Goal: Task Accomplishment & Management: Use online tool/utility

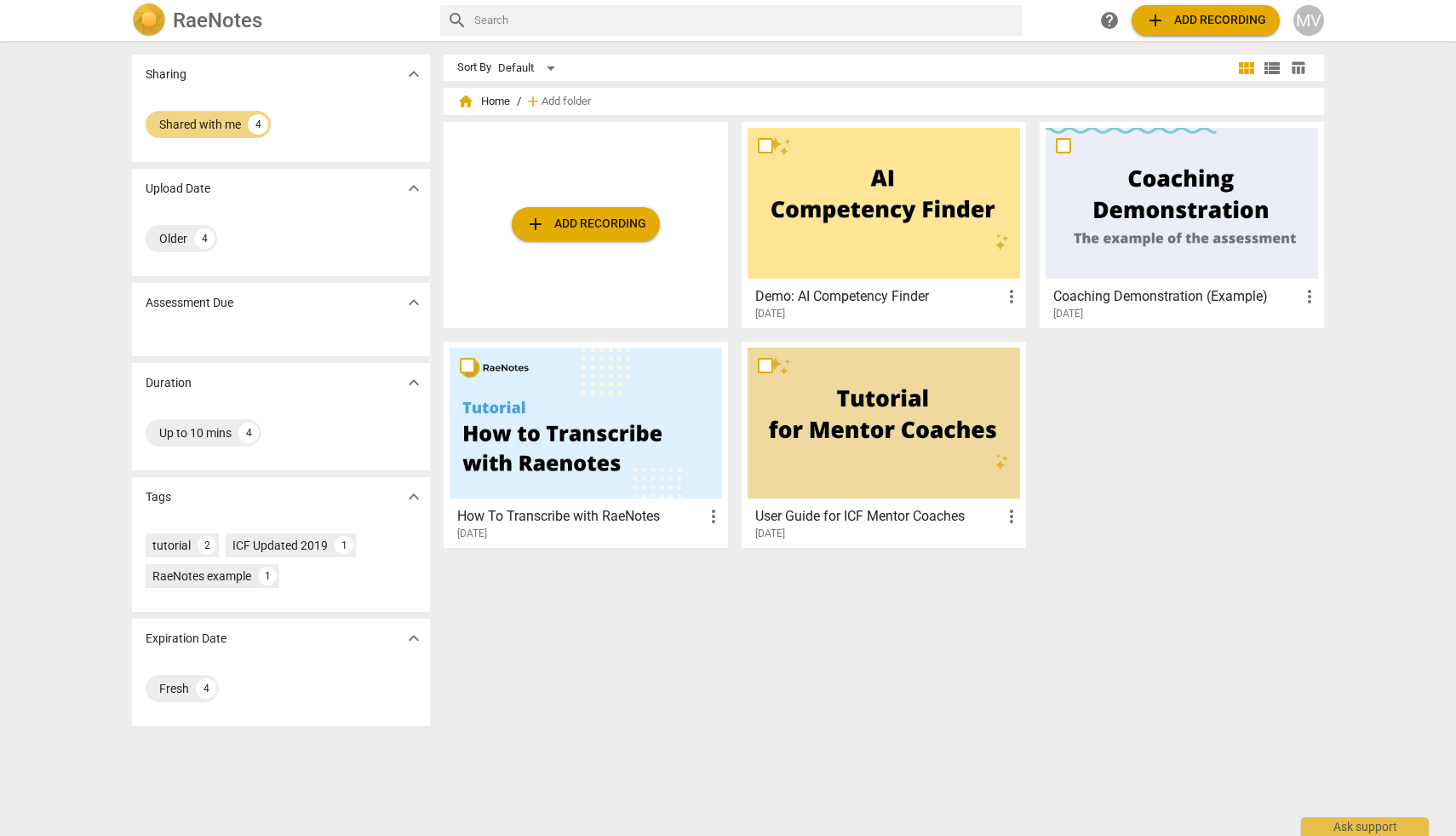
click at [1205, 21] on span "add Add recording" at bounding box center [1205, 20] width 121 height 21
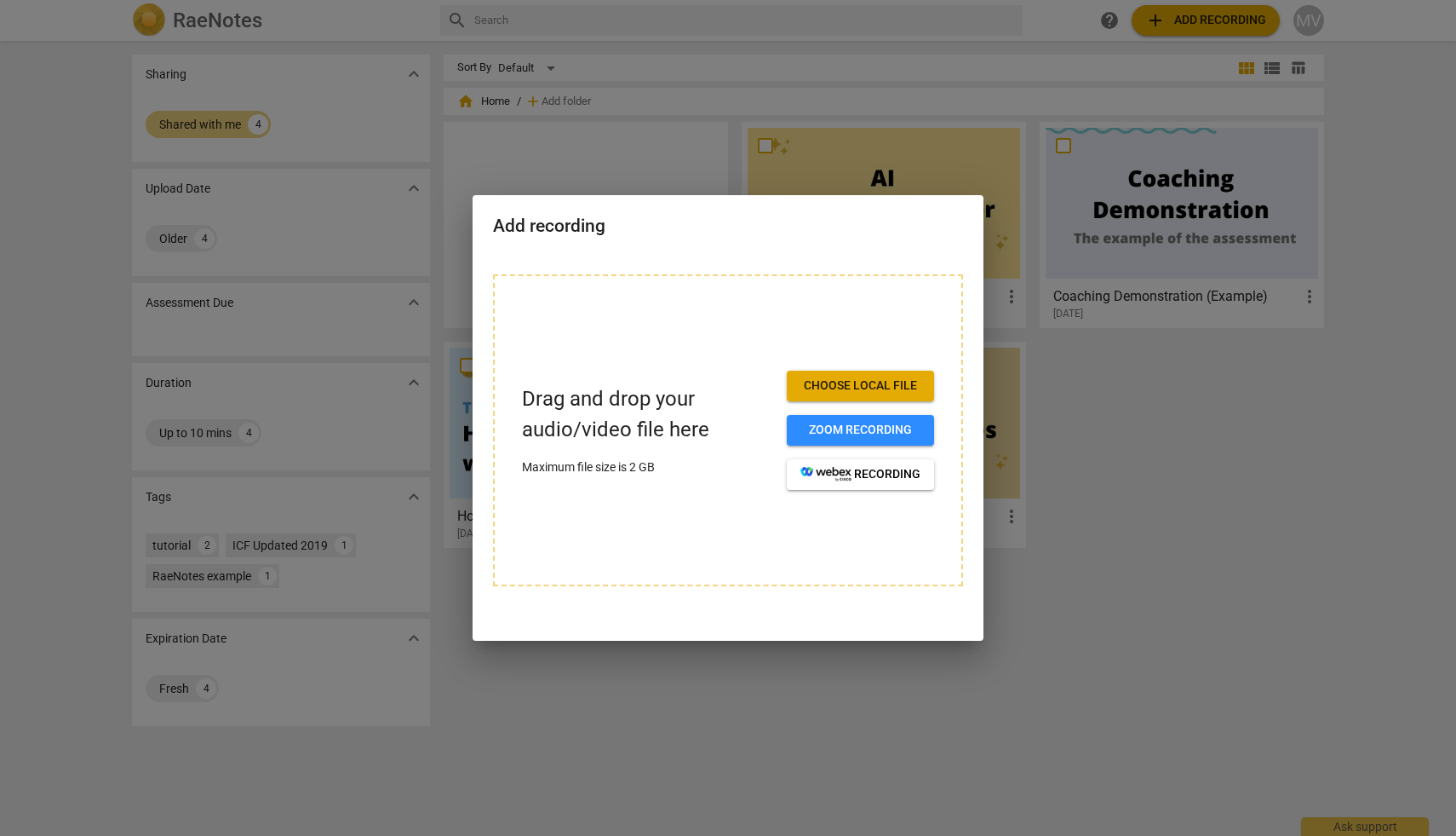
click at [847, 396] on button "Choose local file" at bounding box center [860, 386] width 147 height 30
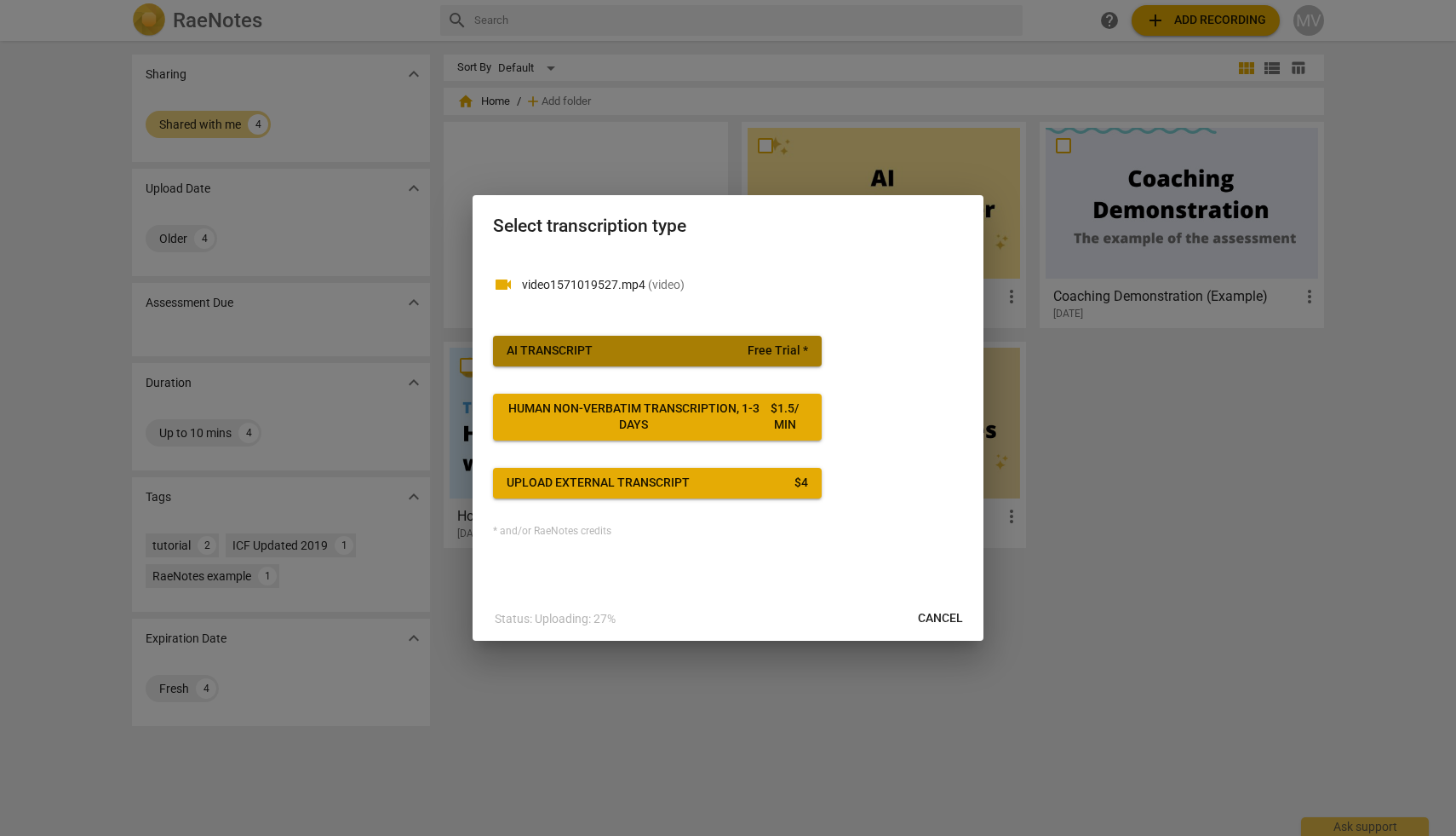
click at [725, 343] on span "AI Transcript Free Trial *" at bounding box center [658, 351] width 302 height 17
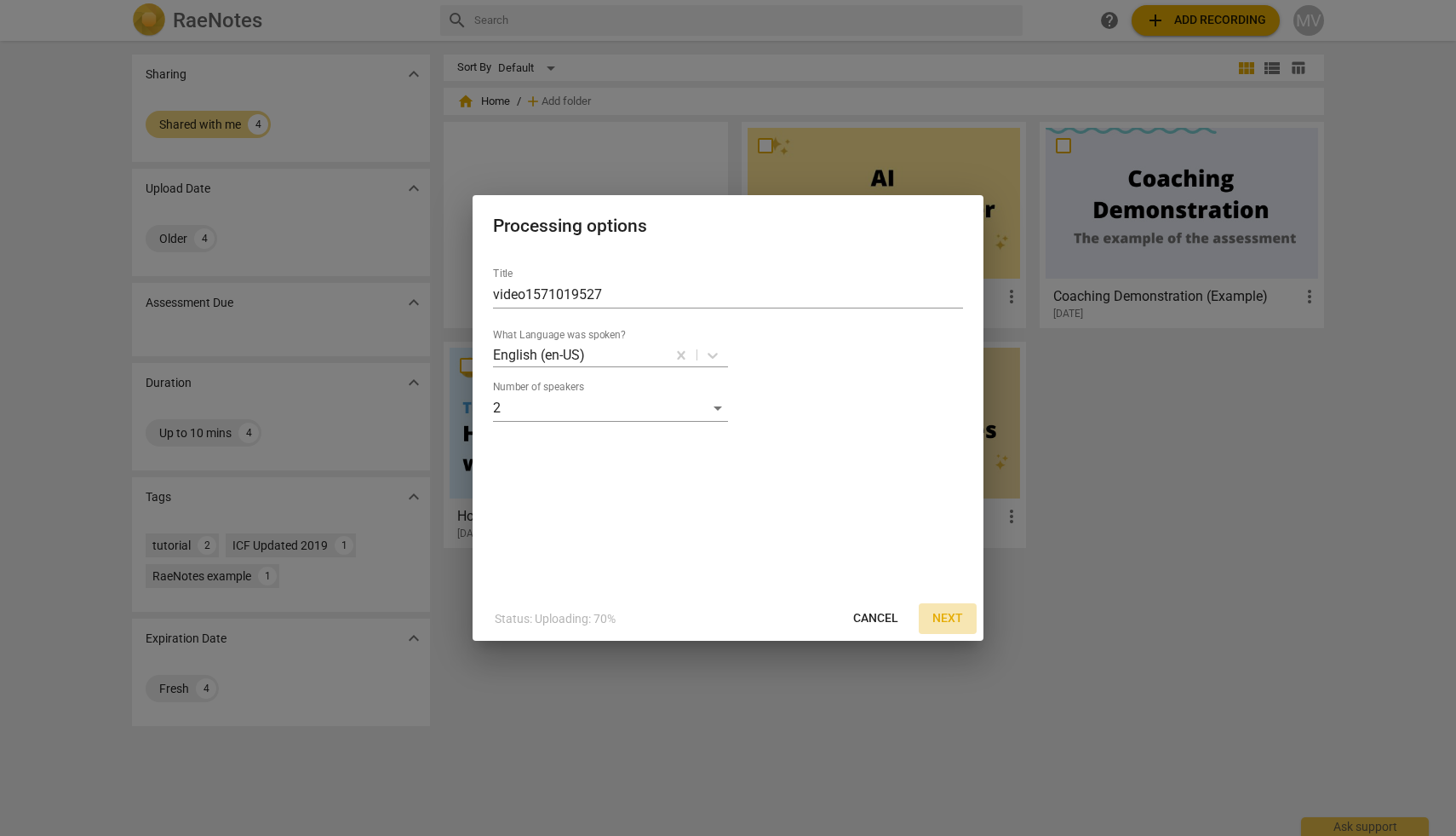
click at [945, 615] on span "Next" at bounding box center [948, 618] width 30 height 17
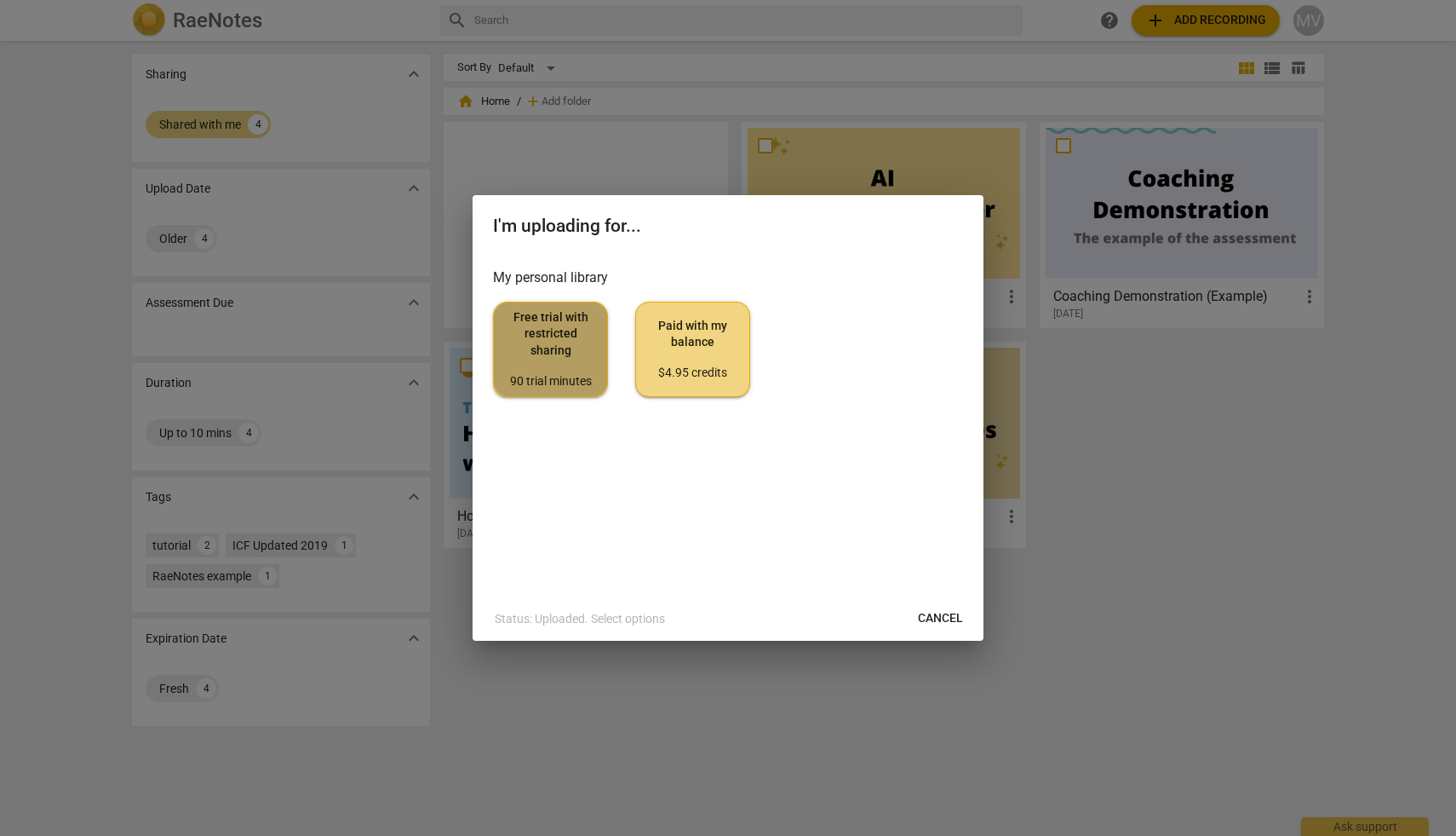
click at [545, 355] on span "Free trial with restricted sharing 90 trial minutes" at bounding box center [551, 349] width 86 height 80
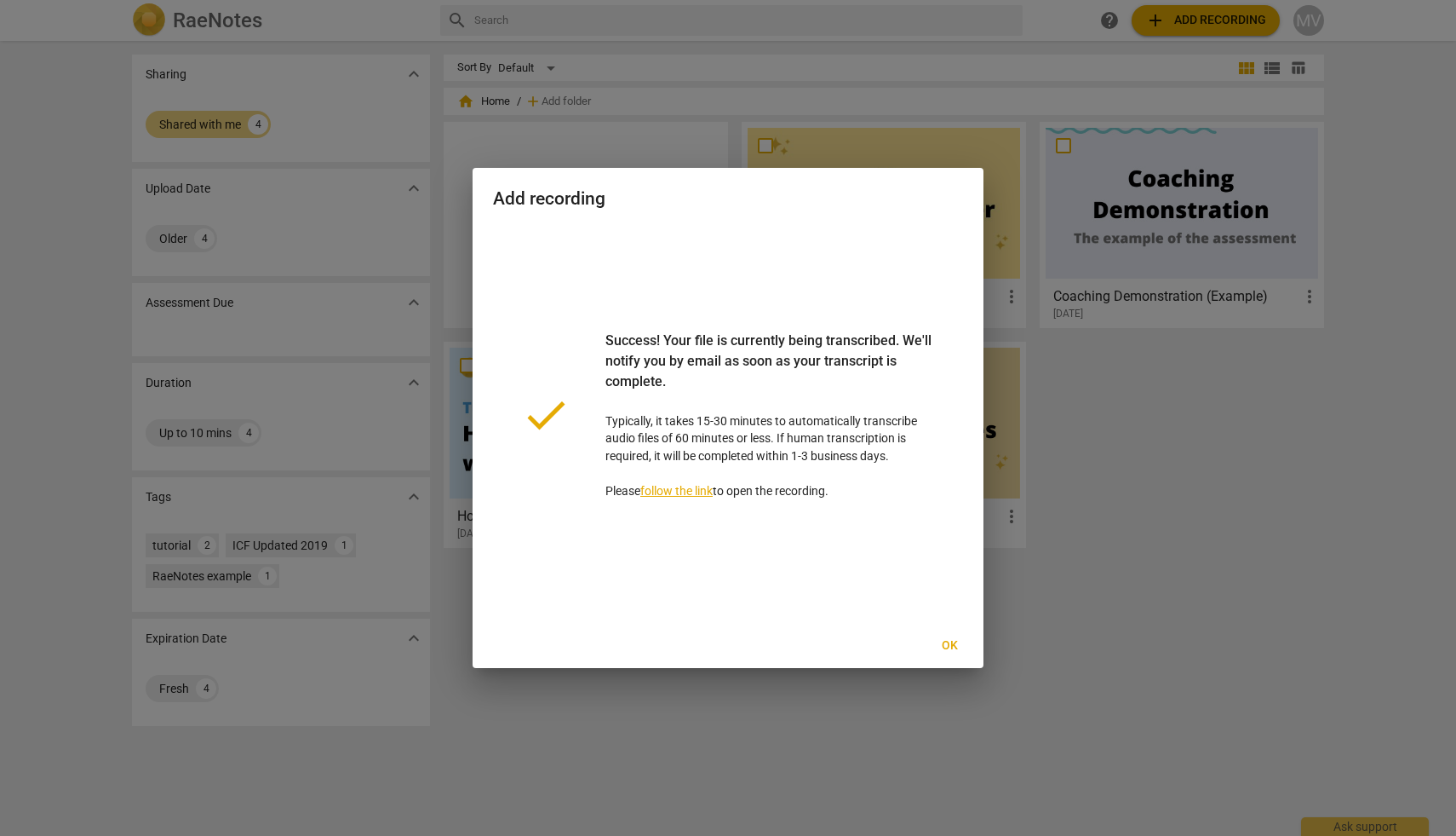
click at [953, 643] on span "Ok" at bounding box center [949, 646] width 28 height 17
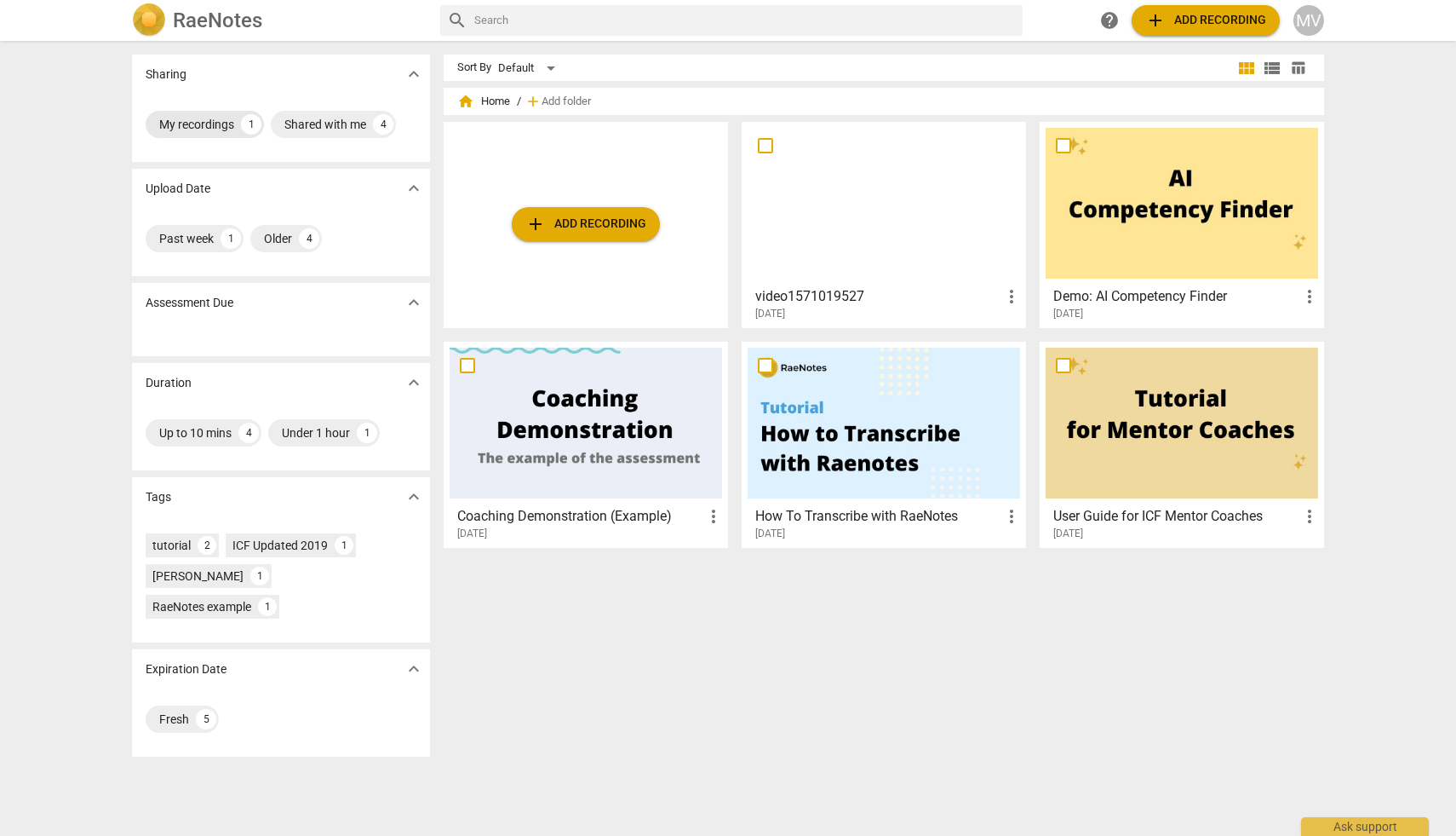
click at [176, 124] on div "My recordings" at bounding box center [196, 124] width 75 height 17
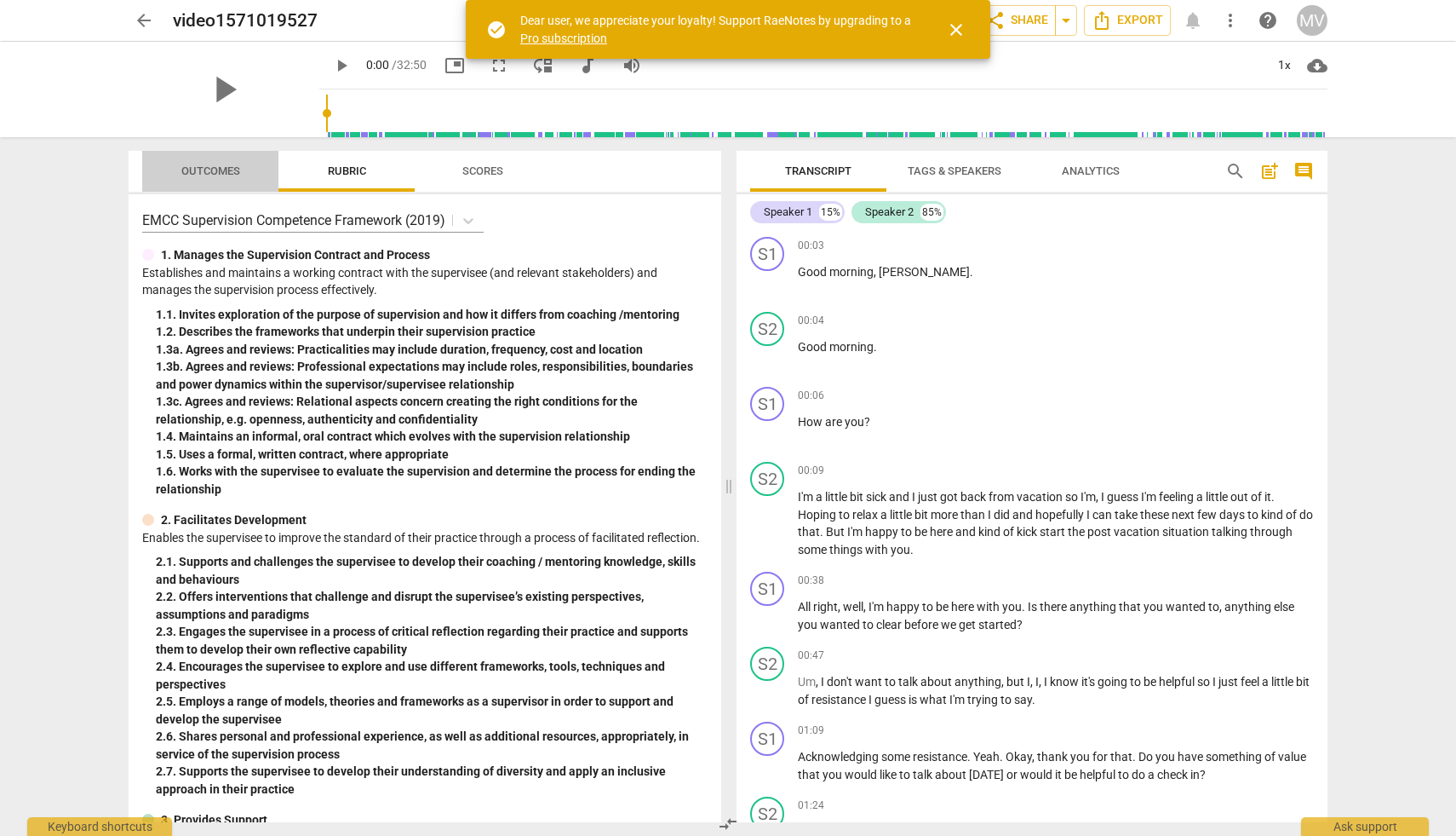
click at [203, 178] on span "Outcomes" at bounding box center [211, 171] width 100 height 23
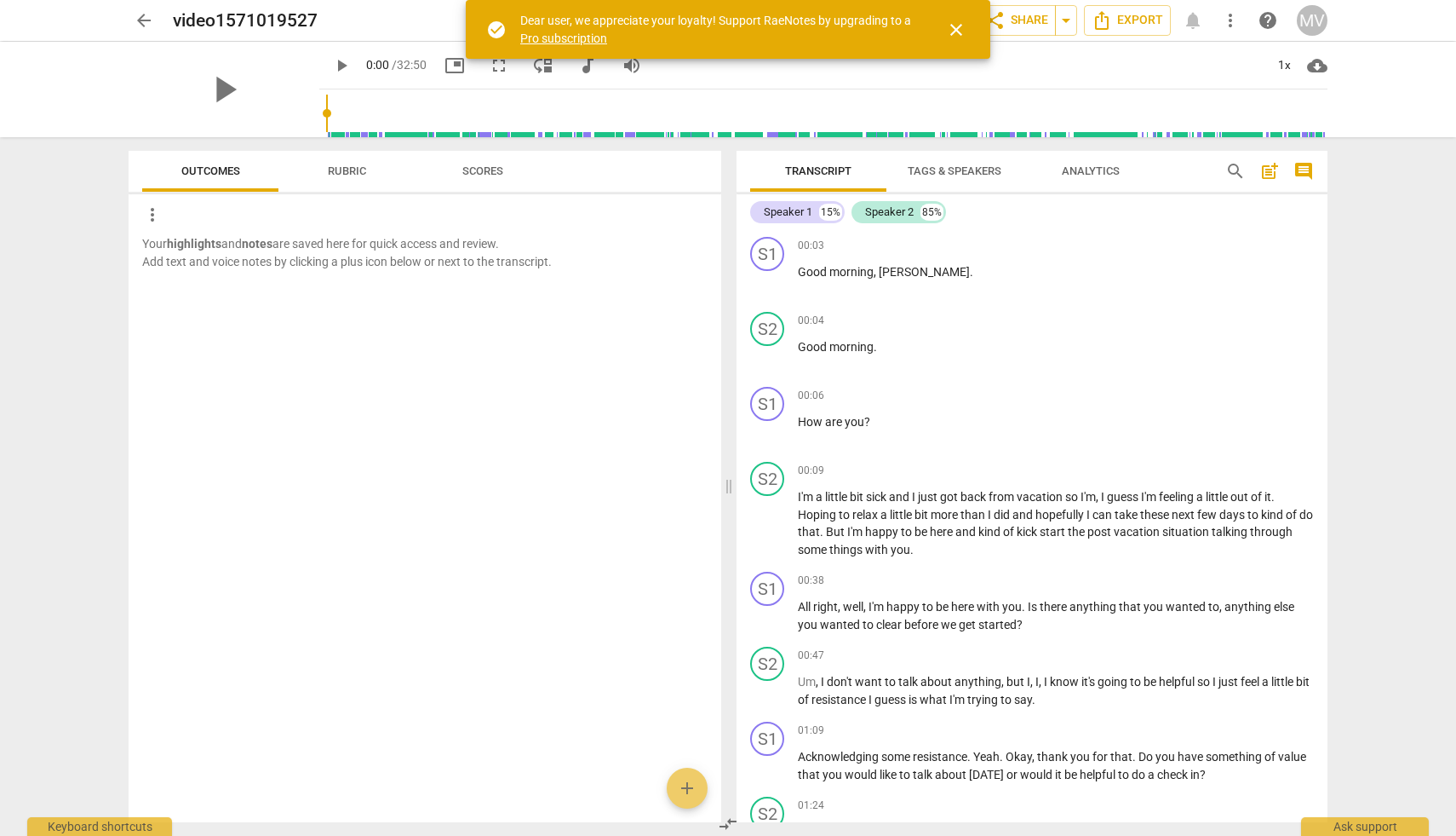
click at [359, 180] on span "Rubric" at bounding box center [346, 171] width 79 height 23
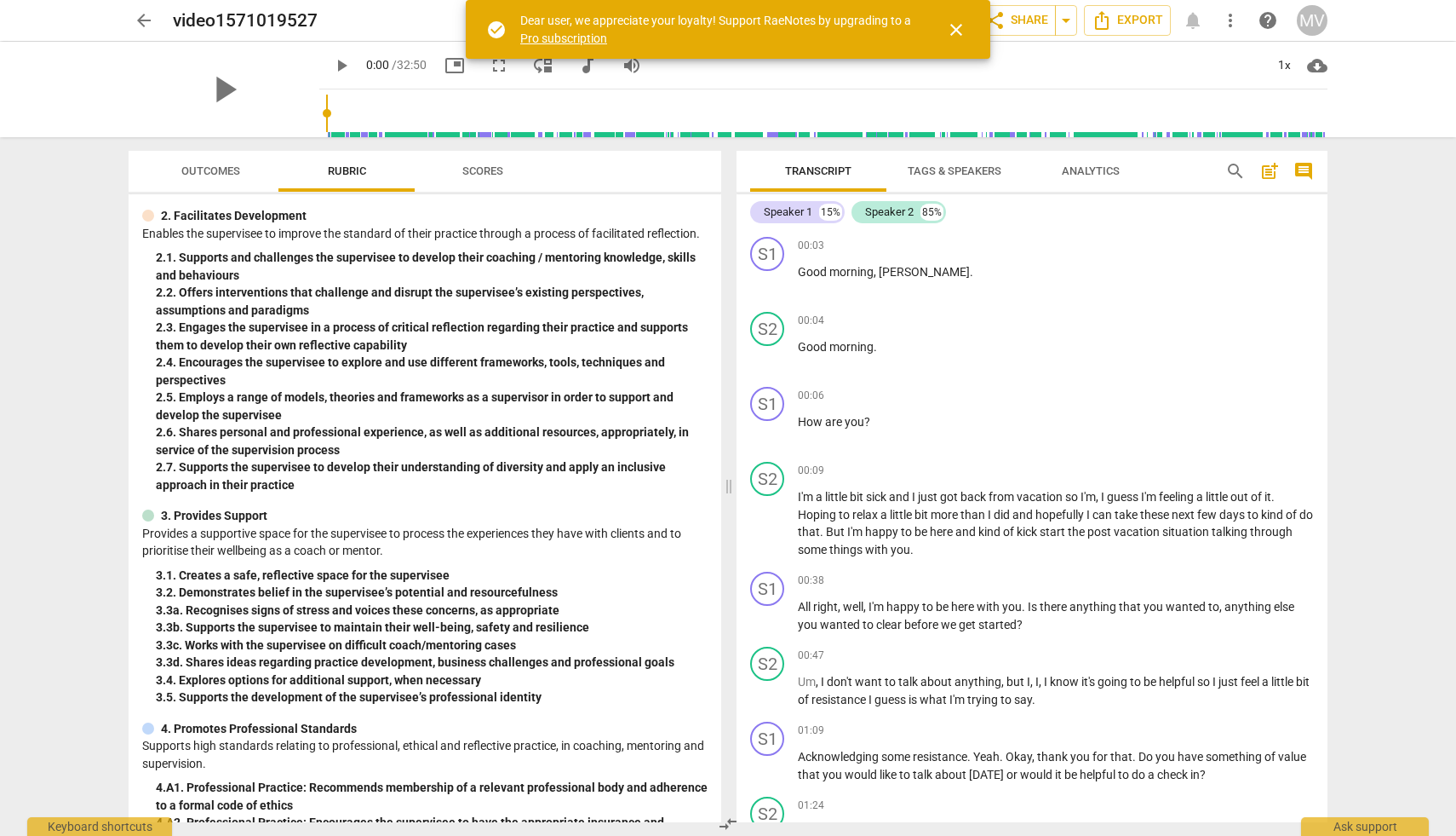
scroll to position [317, 0]
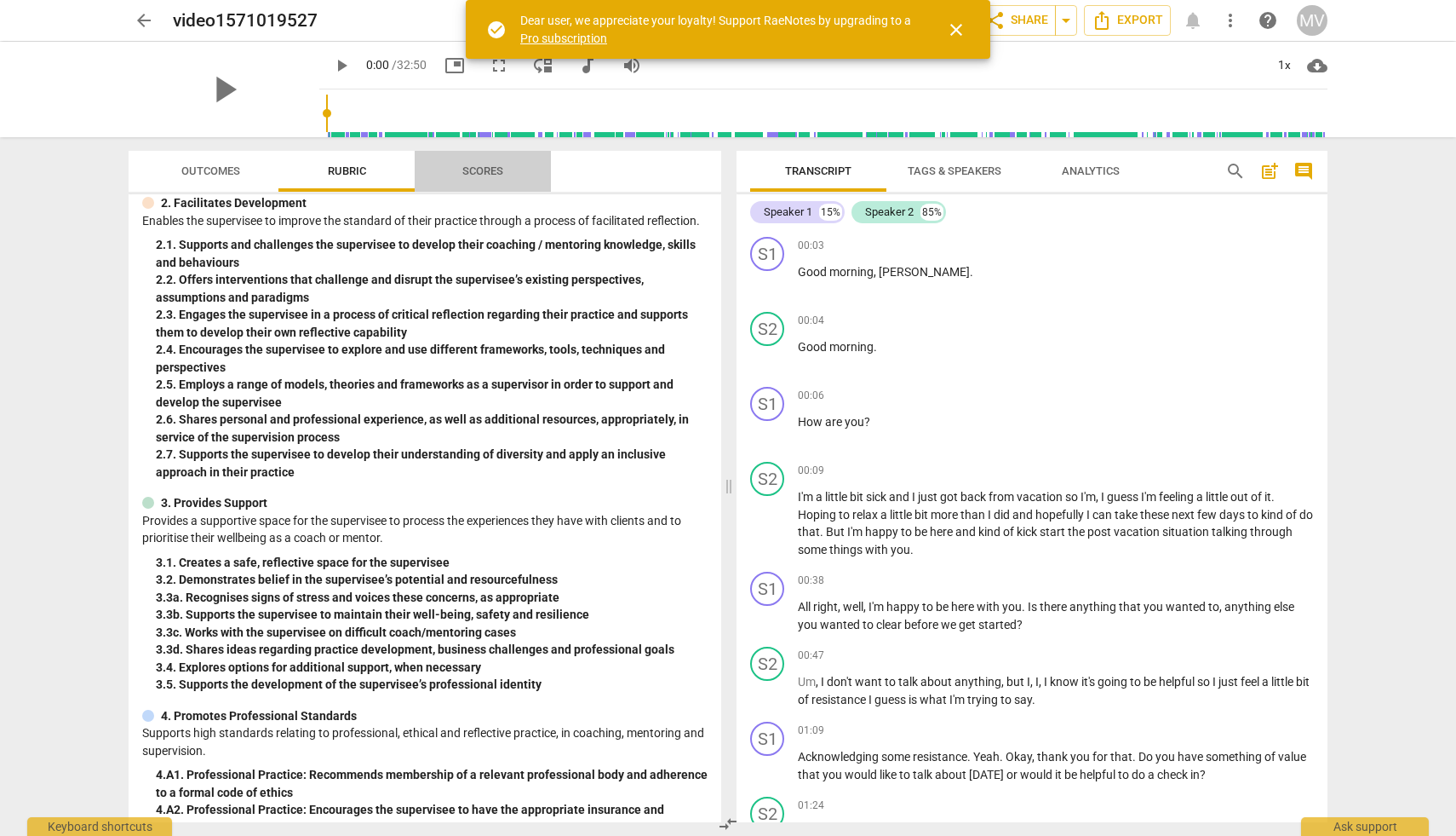
click at [478, 165] on span "Scores" at bounding box center [483, 171] width 41 height 13
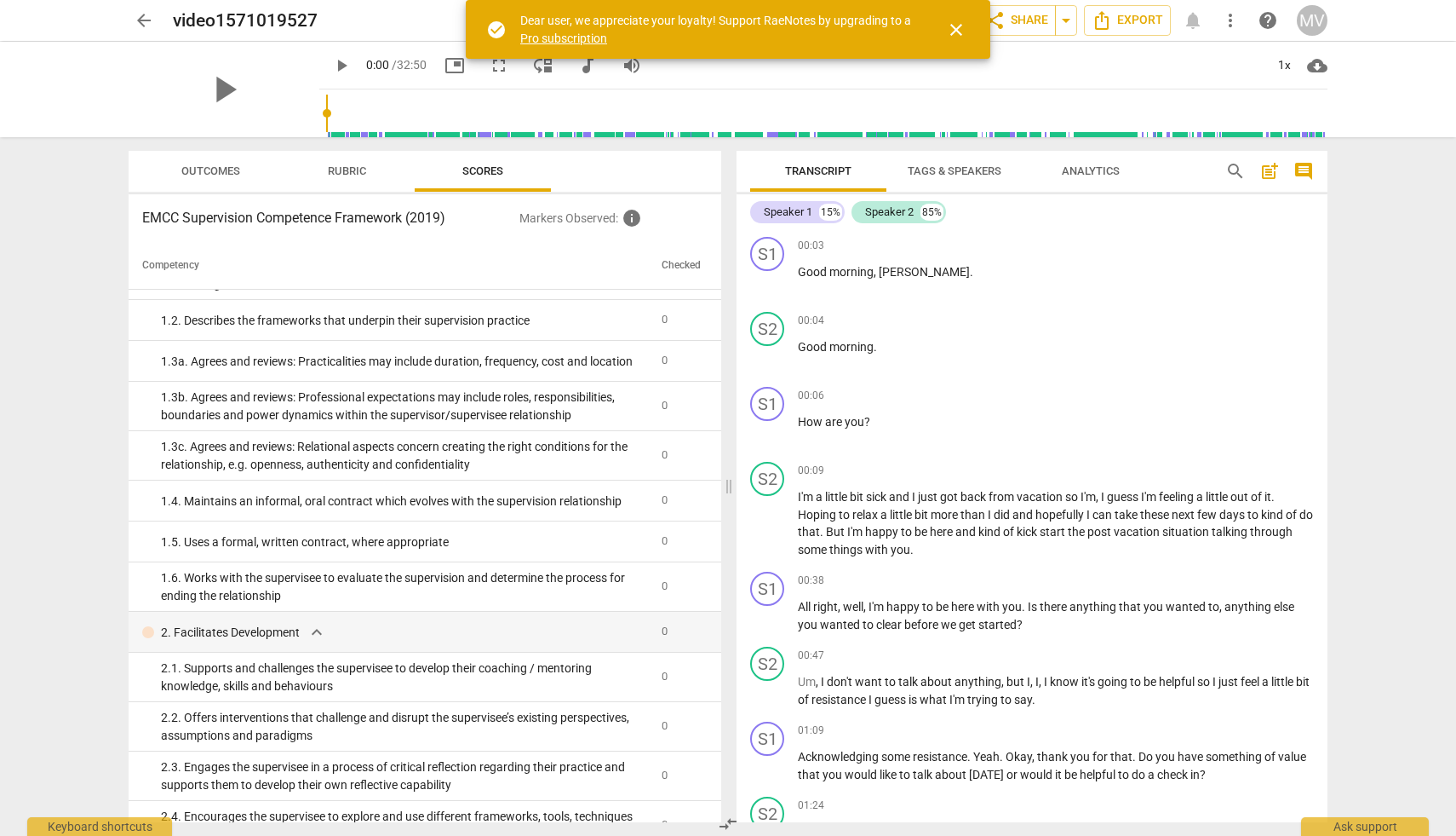
scroll to position [0, 0]
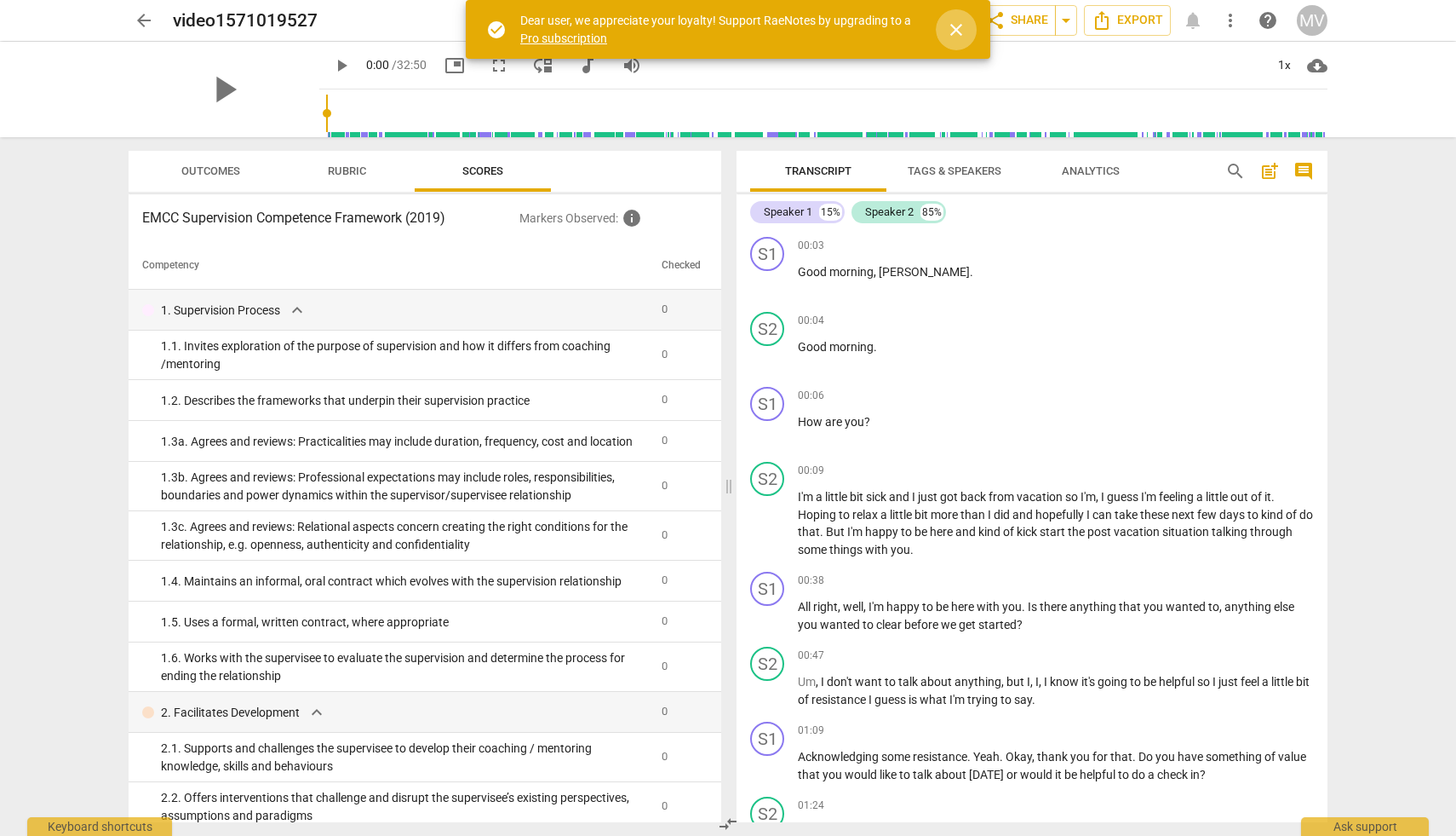
click at [957, 38] on span "close" at bounding box center [956, 29] width 21 height 21
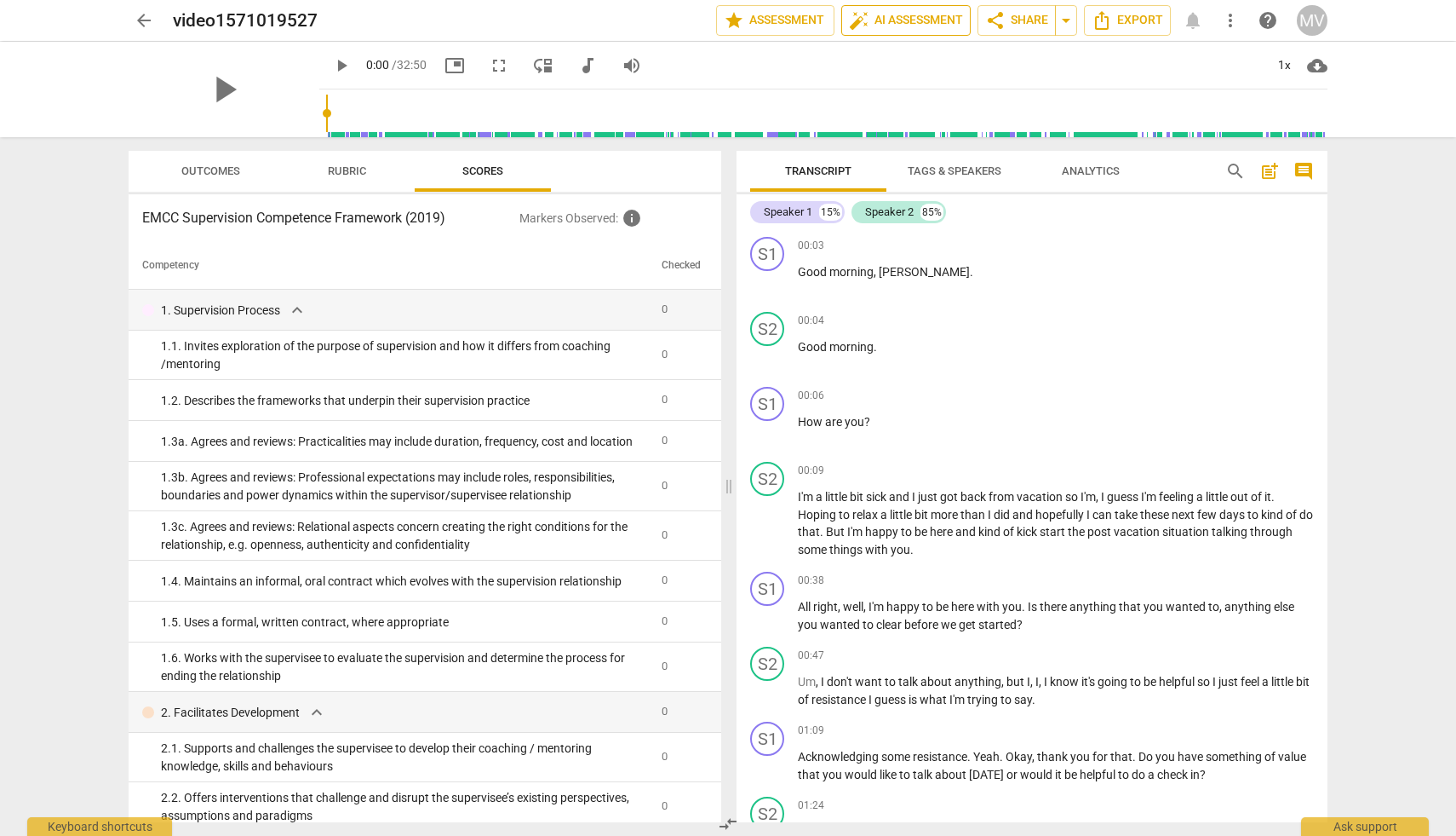
click at [916, 18] on span "auto_fix_high AI Assessment" at bounding box center [906, 20] width 114 height 21
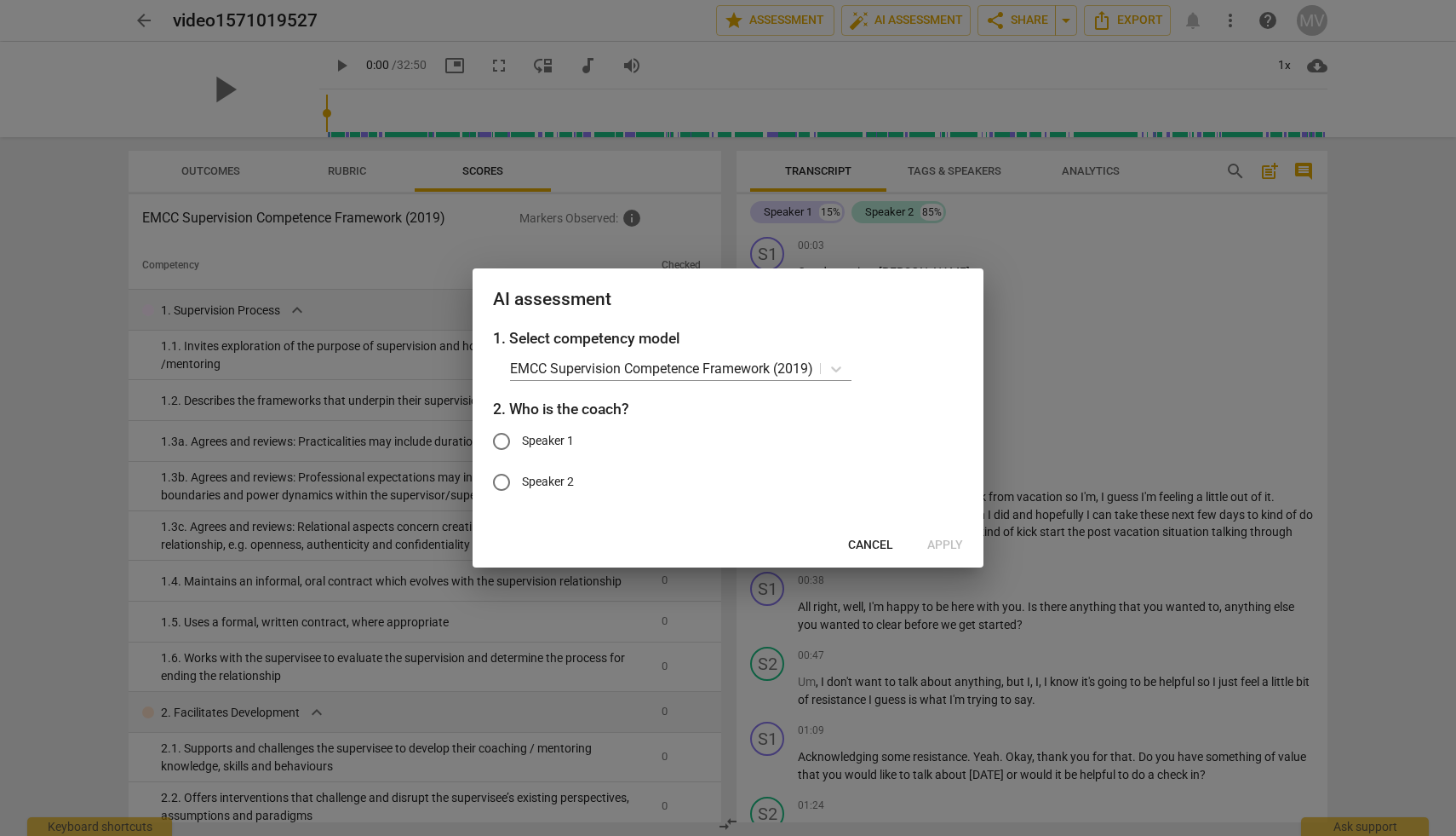
click at [499, 439] on input "Speaker 1" at bounding box center [502, 441] width 41 height 41
radio input "true"
click at [941, 540] on span "Apply" at bounding box center [945, 545] width 36 height 17
